Goal: Find specific page/section: Find specific page/section

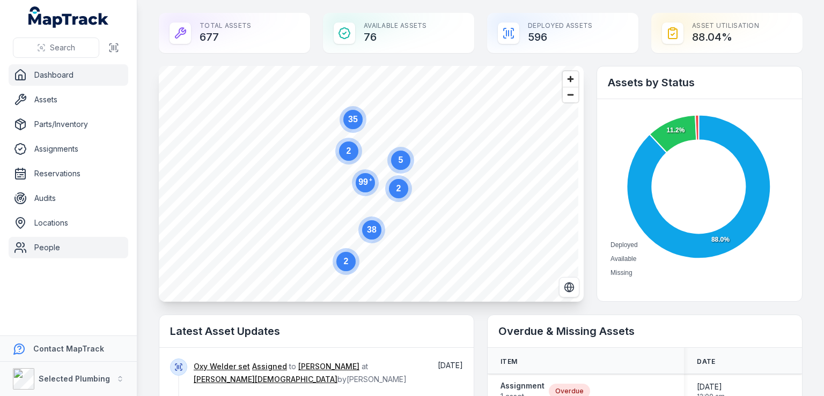
click at [45, 247] on link "People" at bounding box center [69, 247] width 120 height 21
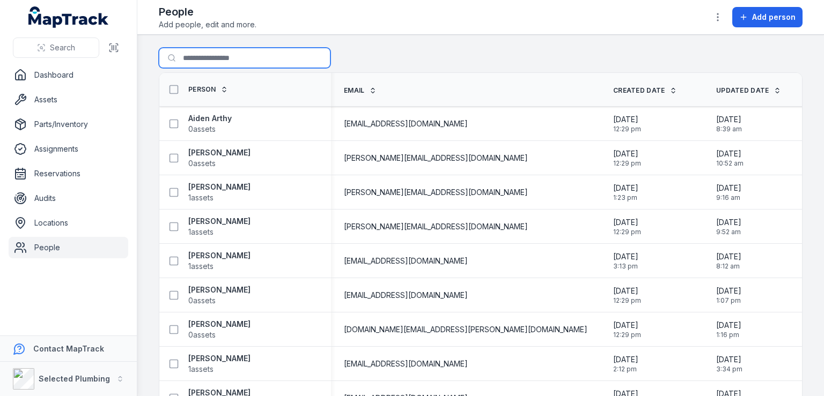
click at [216, 56] on input "Search for people" at bounding box center [245, 58] width 172 height 20
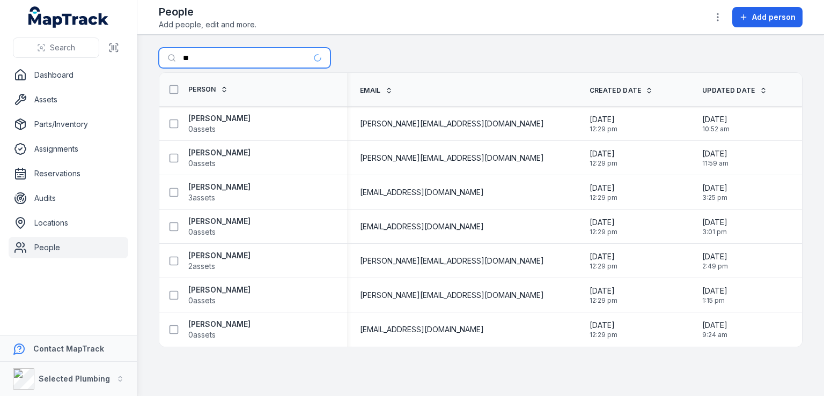
type input "*"
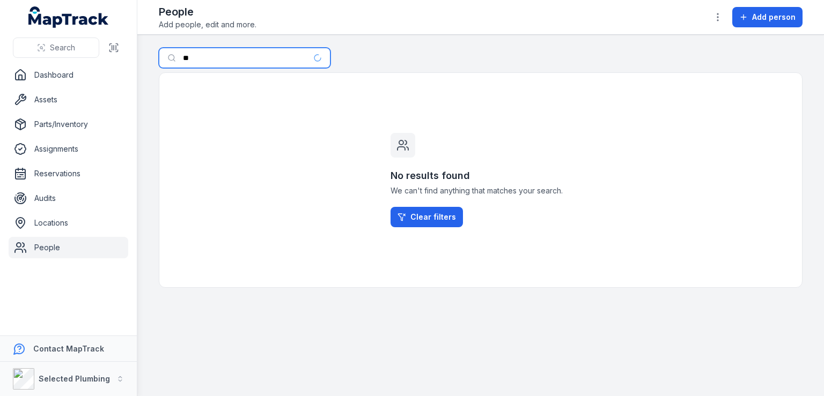
type input "*"
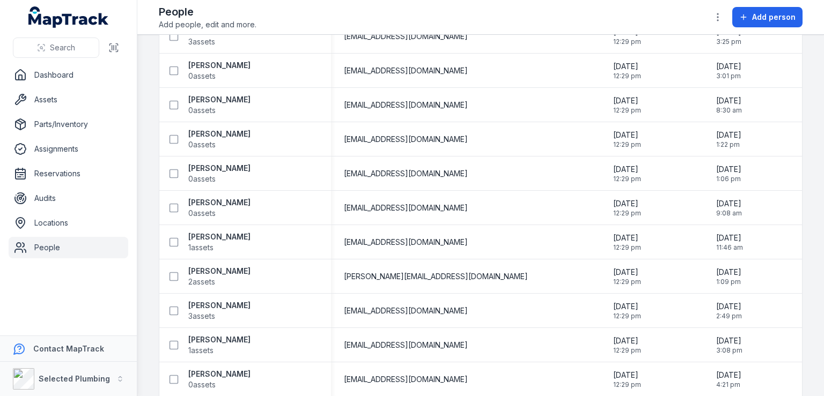
scroll to position [1448, 0]
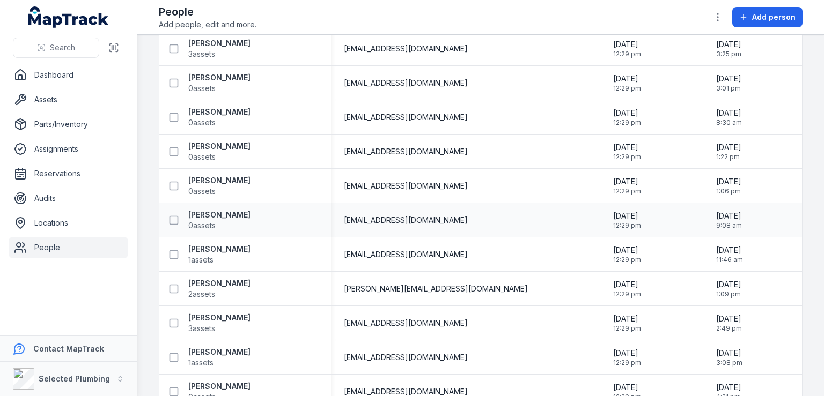
drag, startPoint x: 300, startPoint y: 257, endPoint x: 263, endPoint y: 209, distance: 60.8
click at [263, 210] on div "[PERSON_NAME] 0 assets" at bounding box center [241, 220] width 154 height 21
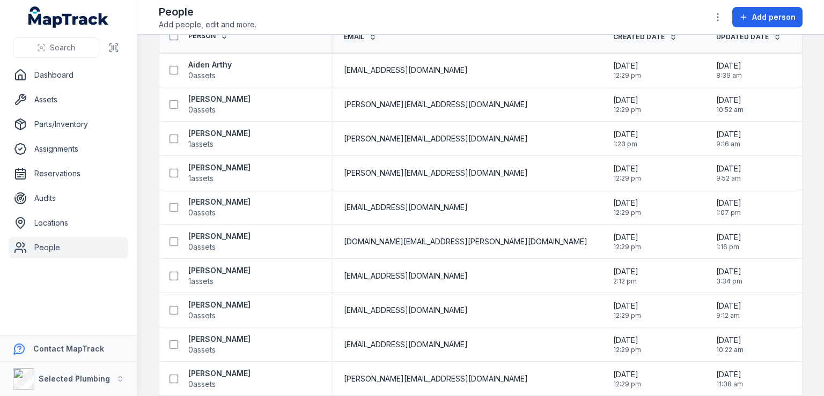
scroll to position [0, 0]
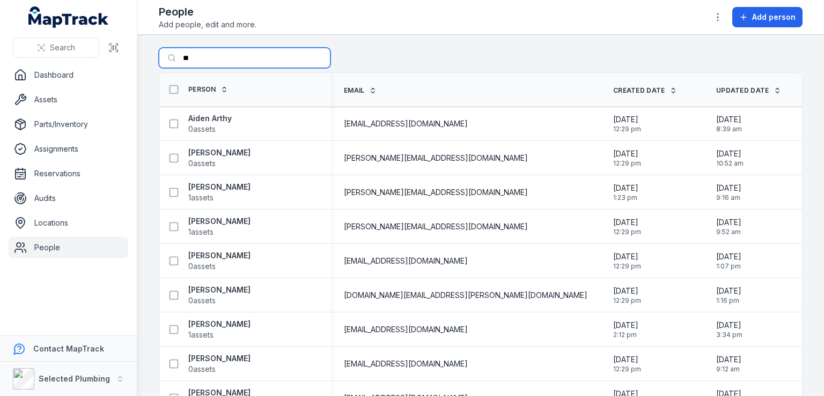
click at [199, 58] on input "**" at bounding box center [245, 58] width 172 height 20
type input "*"
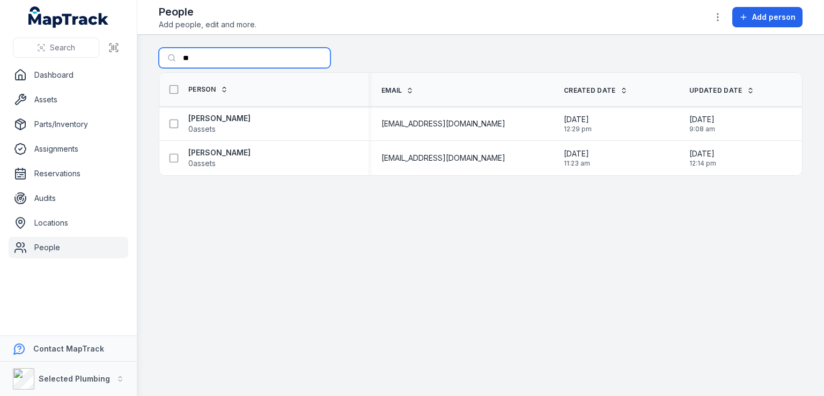
type input "*"
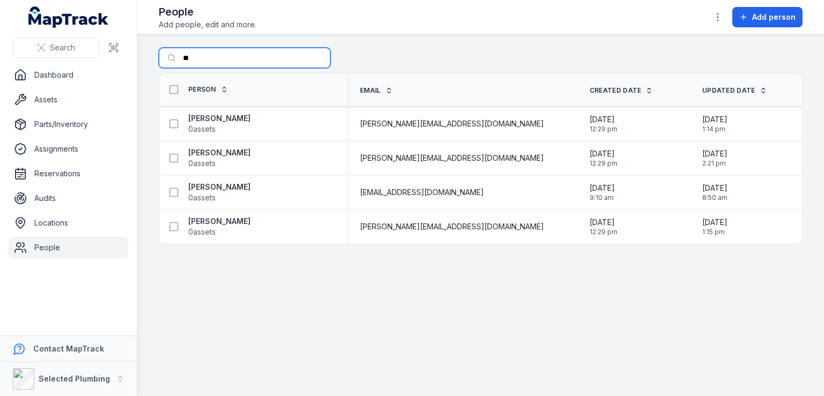
type input "*"
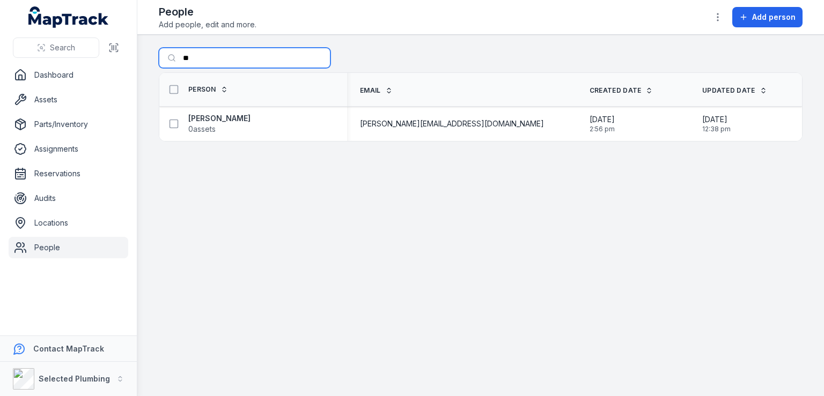
type input "*"
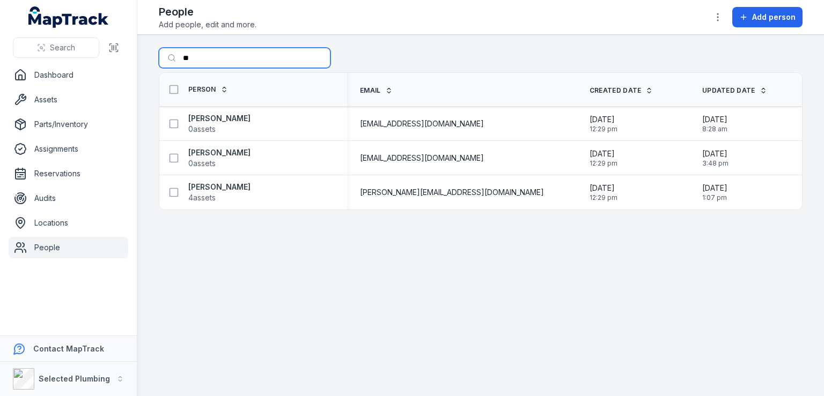
type input "*"
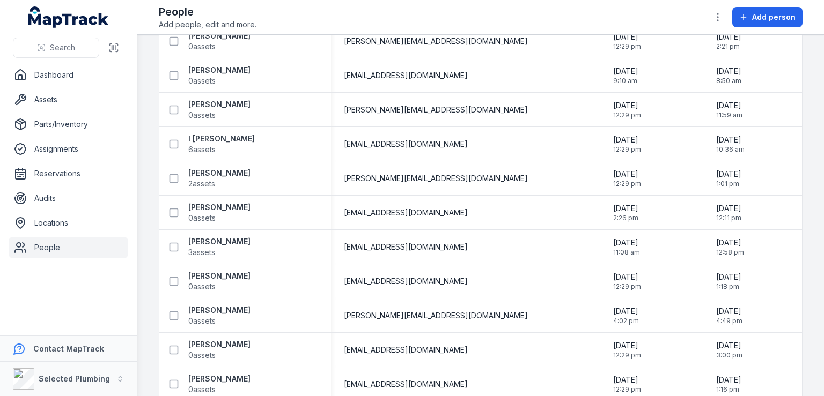
scroll to position [1166, 0]
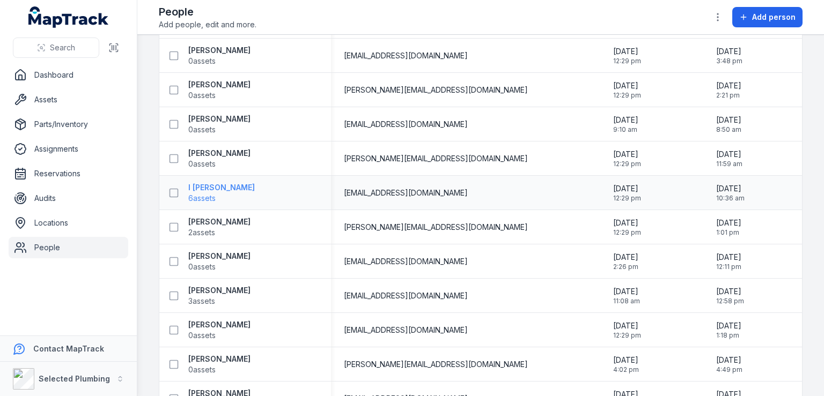
click at [242, 189] on strong "I [PERSON_NAME]" at bounding box center [221, 187] width 66 height 11
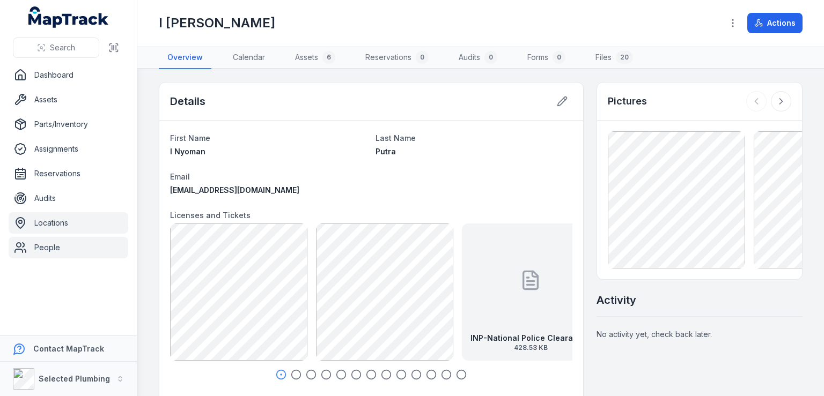
drag, startPoint x: 55, startPoint y: 248, endPoint x: 97, endPoint y: 232, distance: 44.5
click at [55, 248] on link "People" at bounding box center [69, 247] width 120 height 21
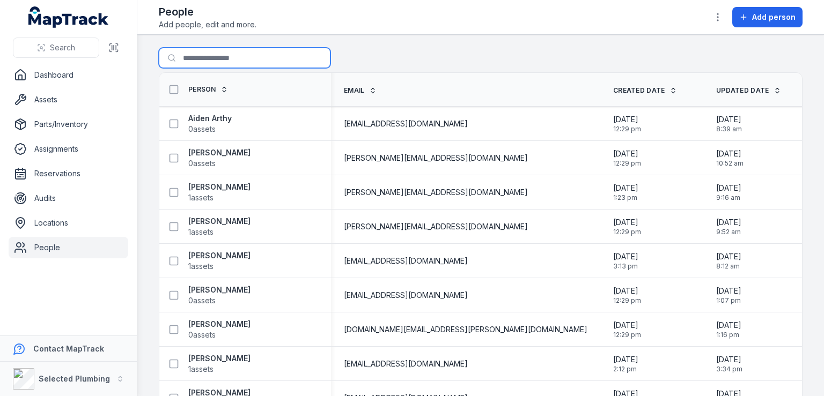
click at [201, 60] on input "Search for people" at bounding box center [245, 58] width 172 height 20
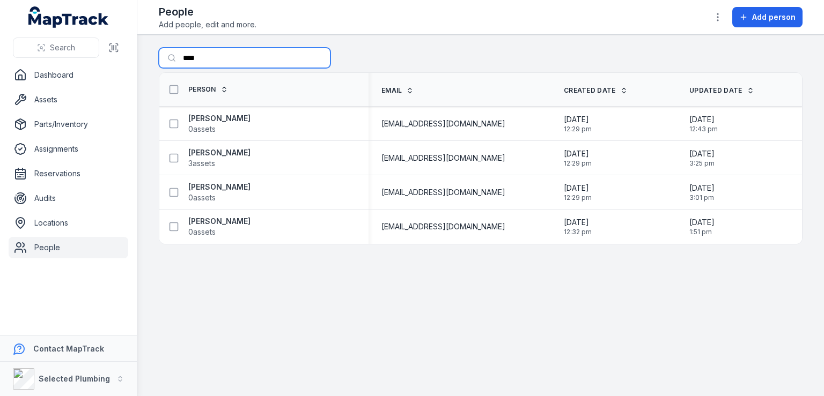
type input "****"
